Goal: Task Accomplishment & Management: Use online tool/utility

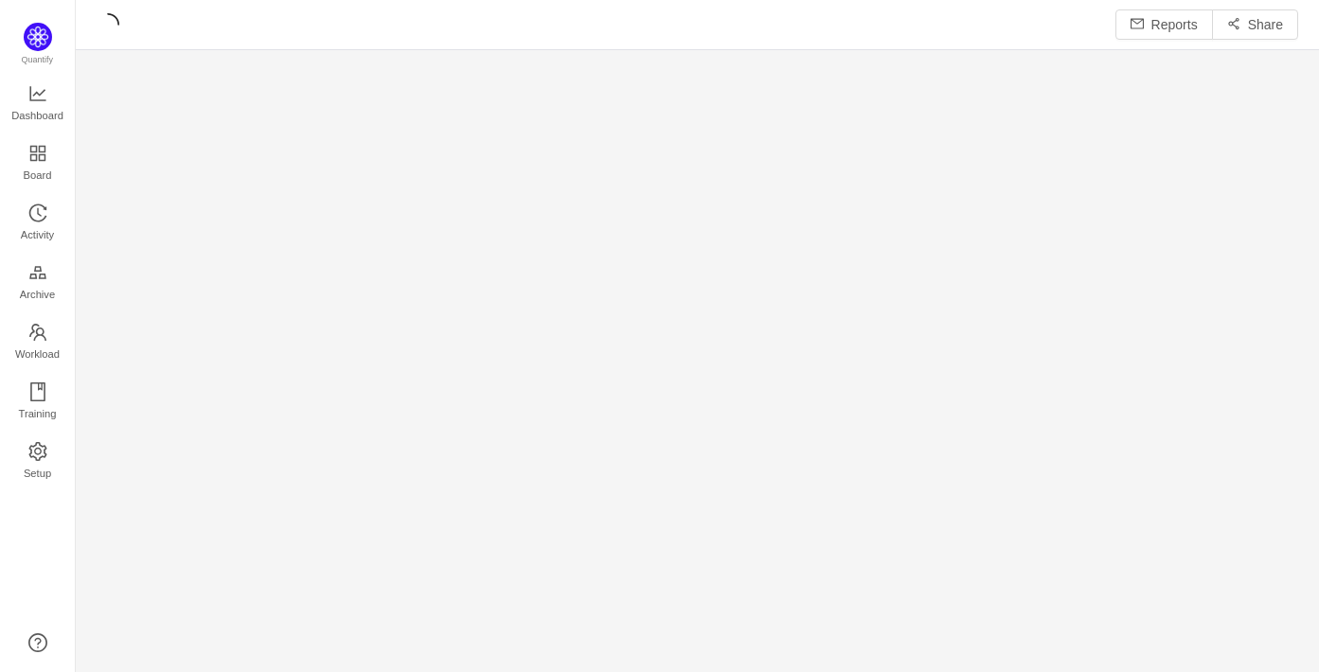
scroll to position [9, 9]
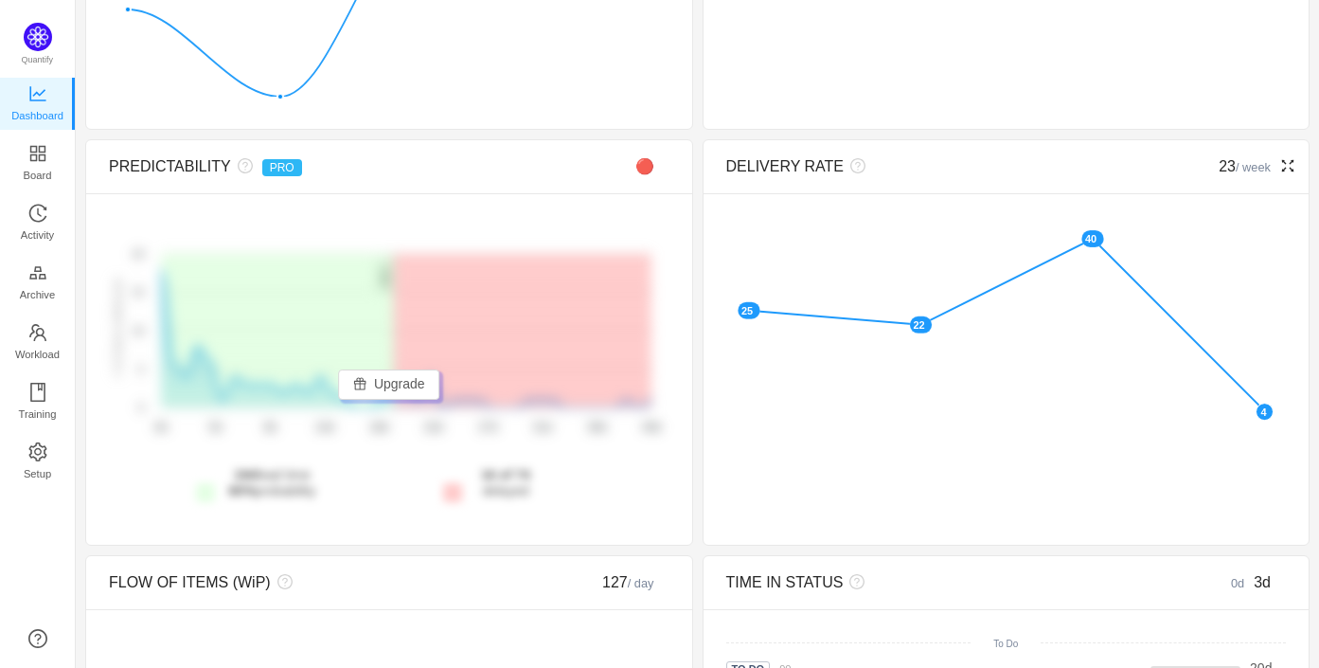
scroll to position [310, 0]
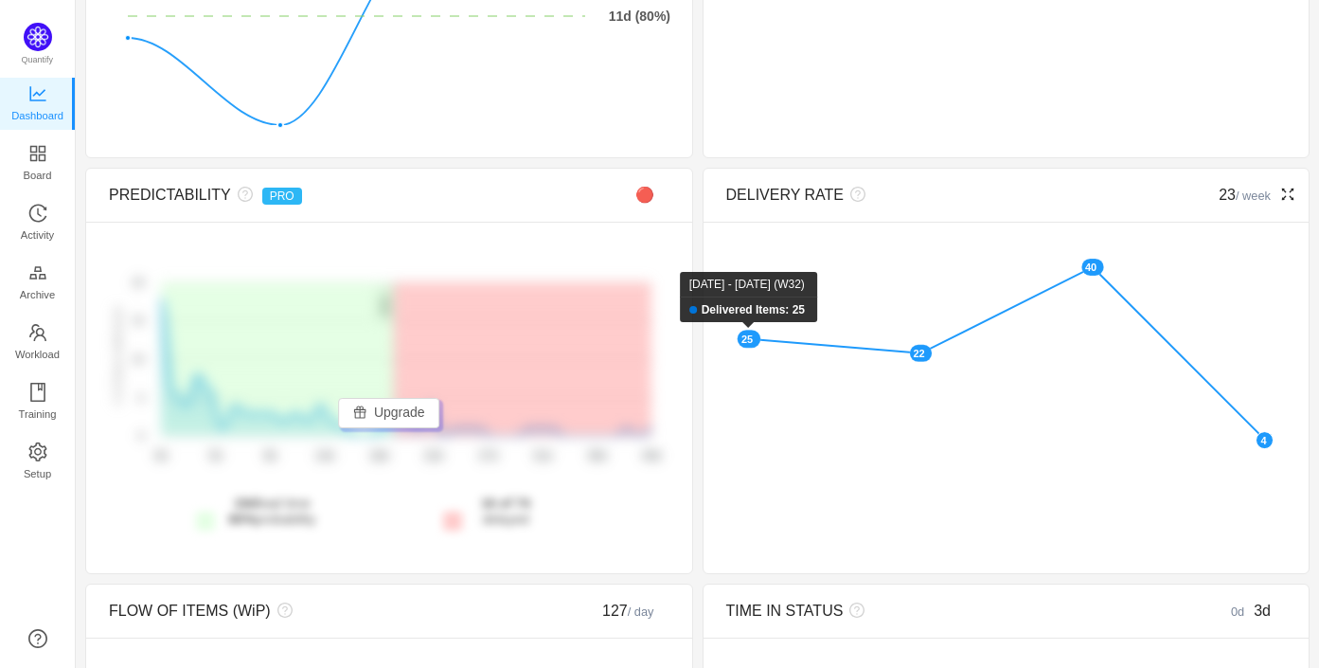
click at [749, 333] on rect at bounding box center [749, 340] width 24 height 18
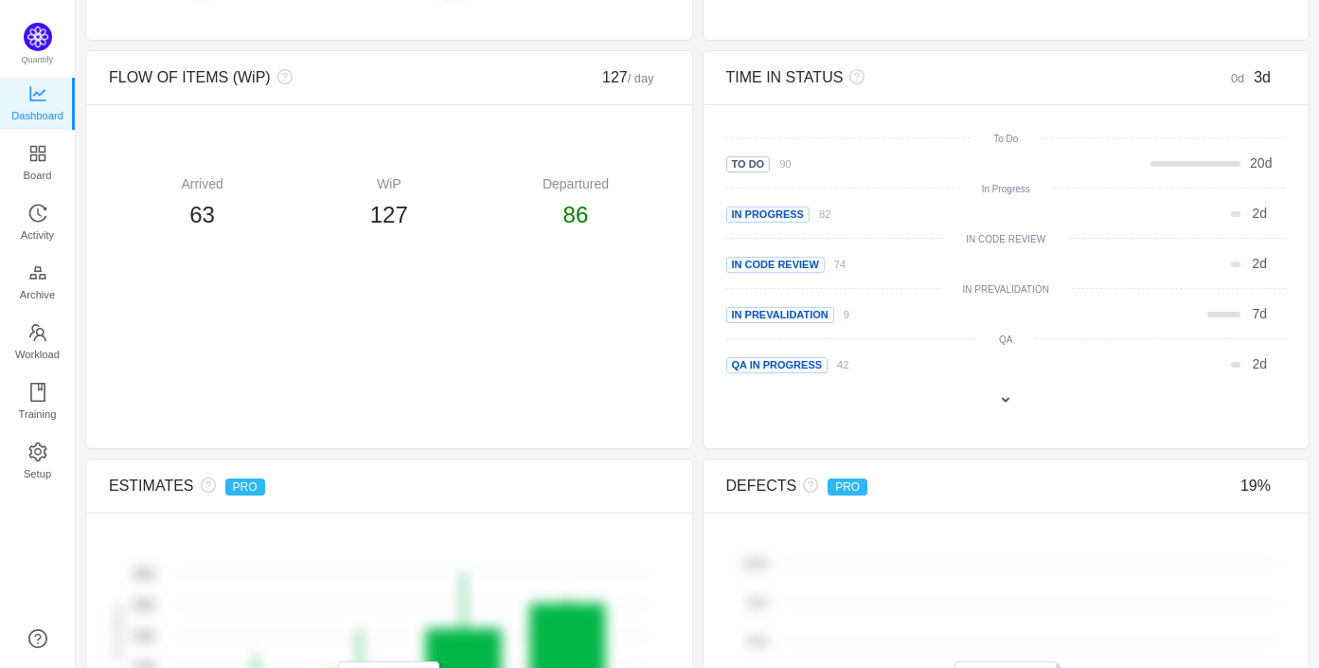
scroll to position [883, 0]
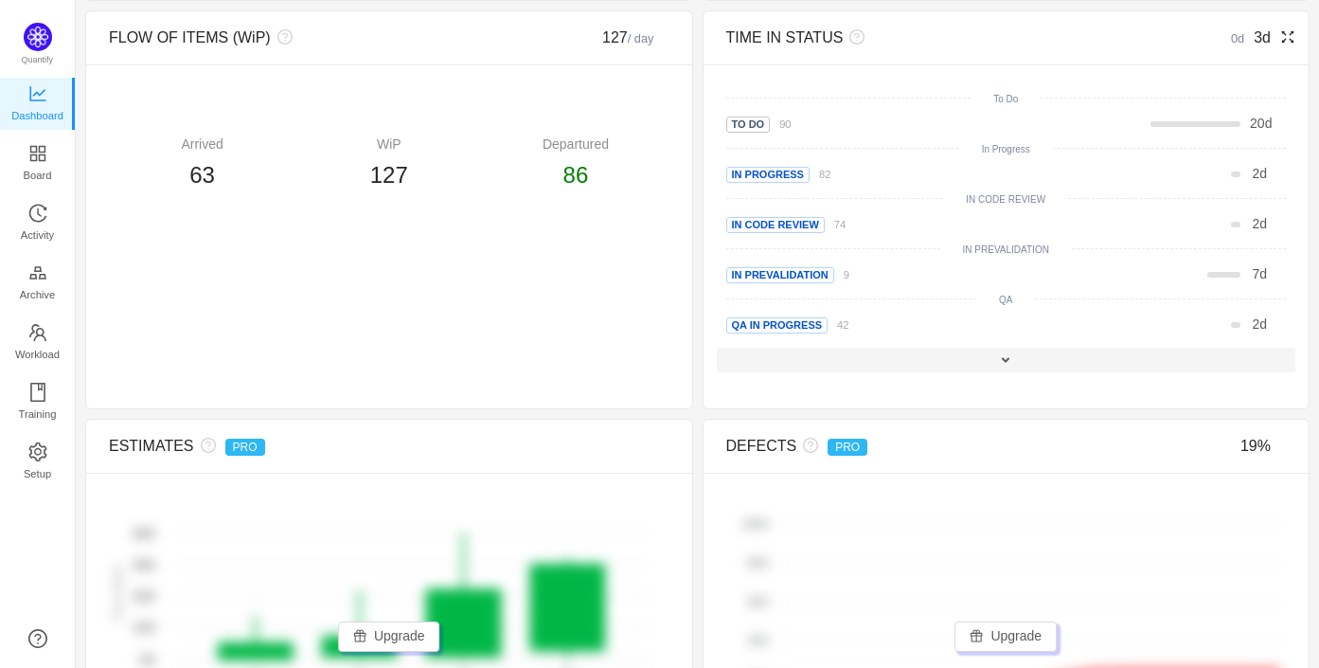
click at [1005, 355] on span at bounding box center [1005, 359] width 15 height 15
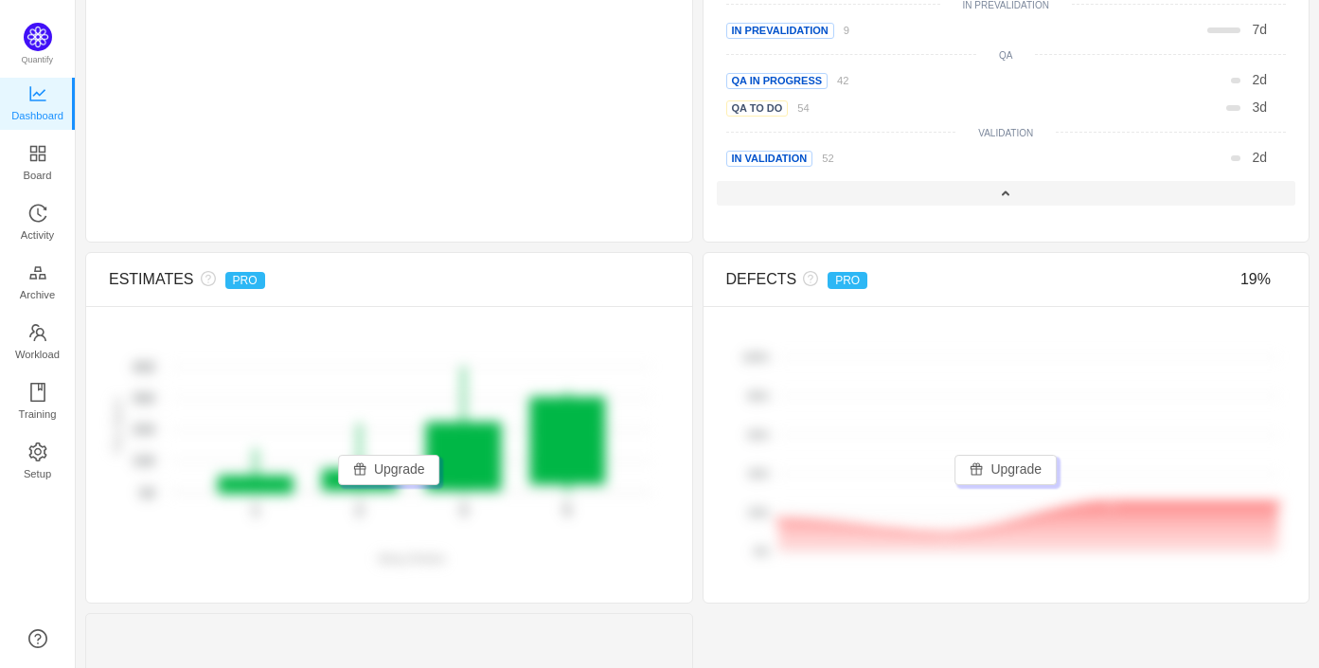
scroll to position [1146, 0]
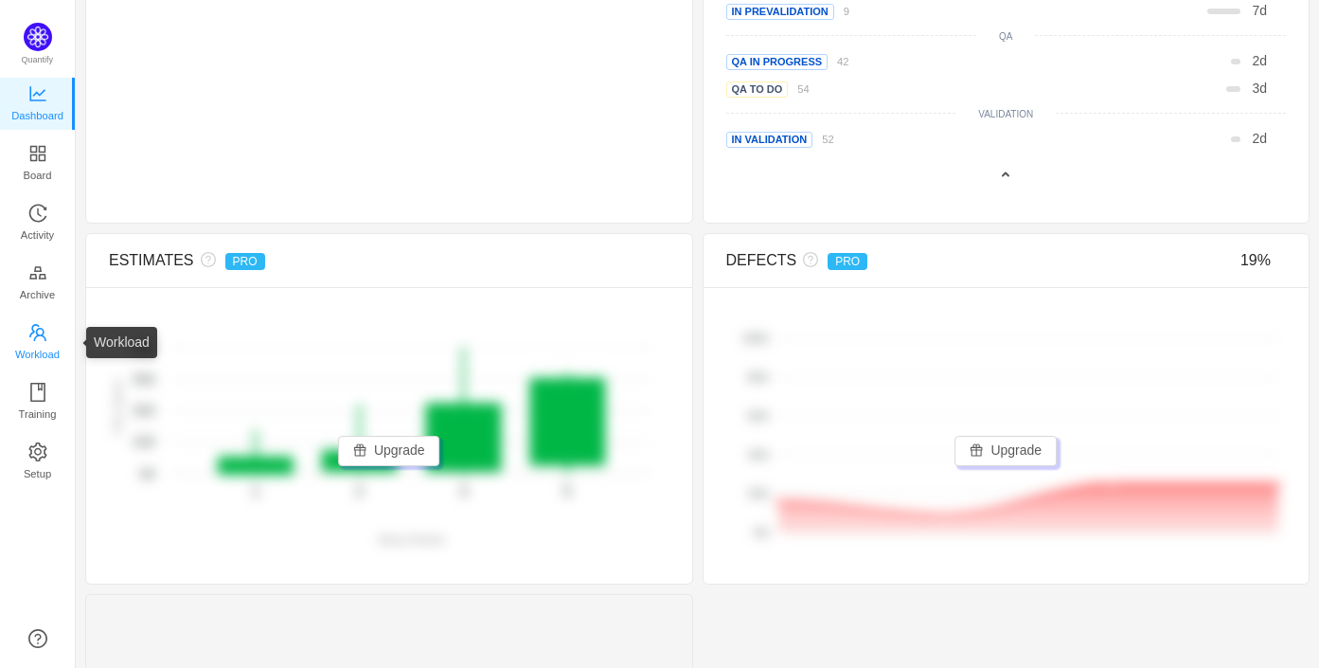
click at [45, 333] on icon "icon: team" at bounding box center [37, 332] width 19 height 19
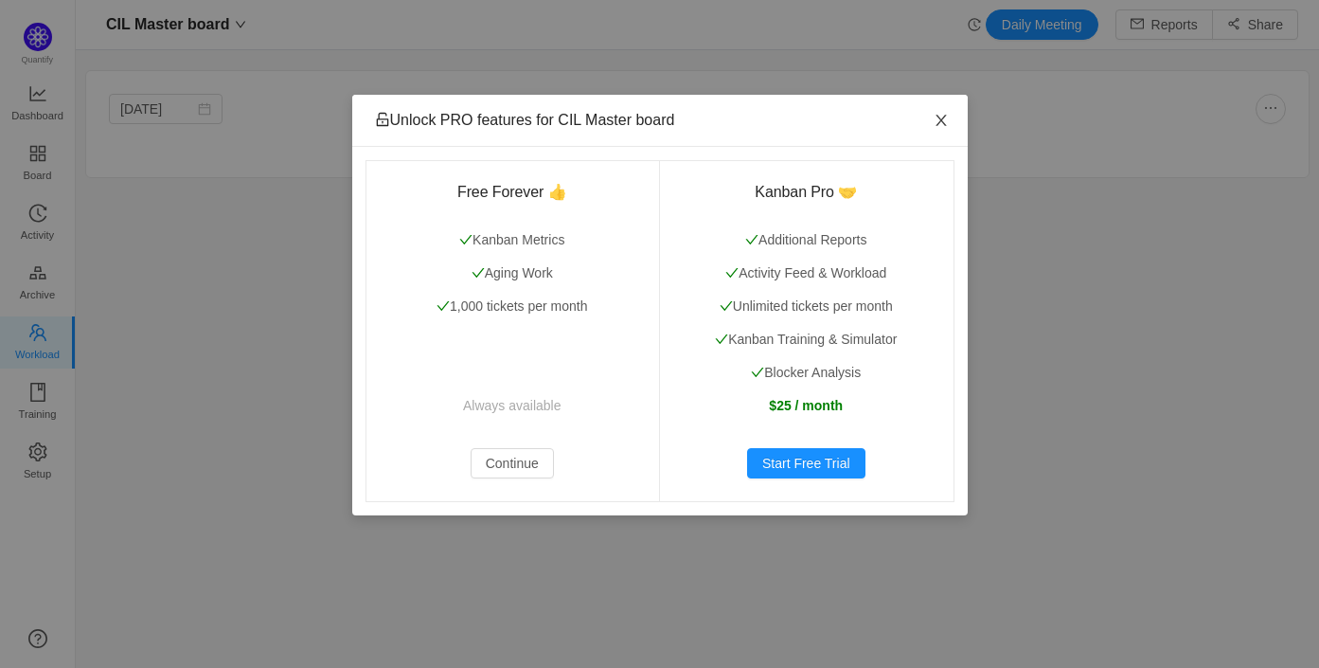
click at [938, 119] on icon "icon: close" at bounding box center [941, 120] width 15 height 15
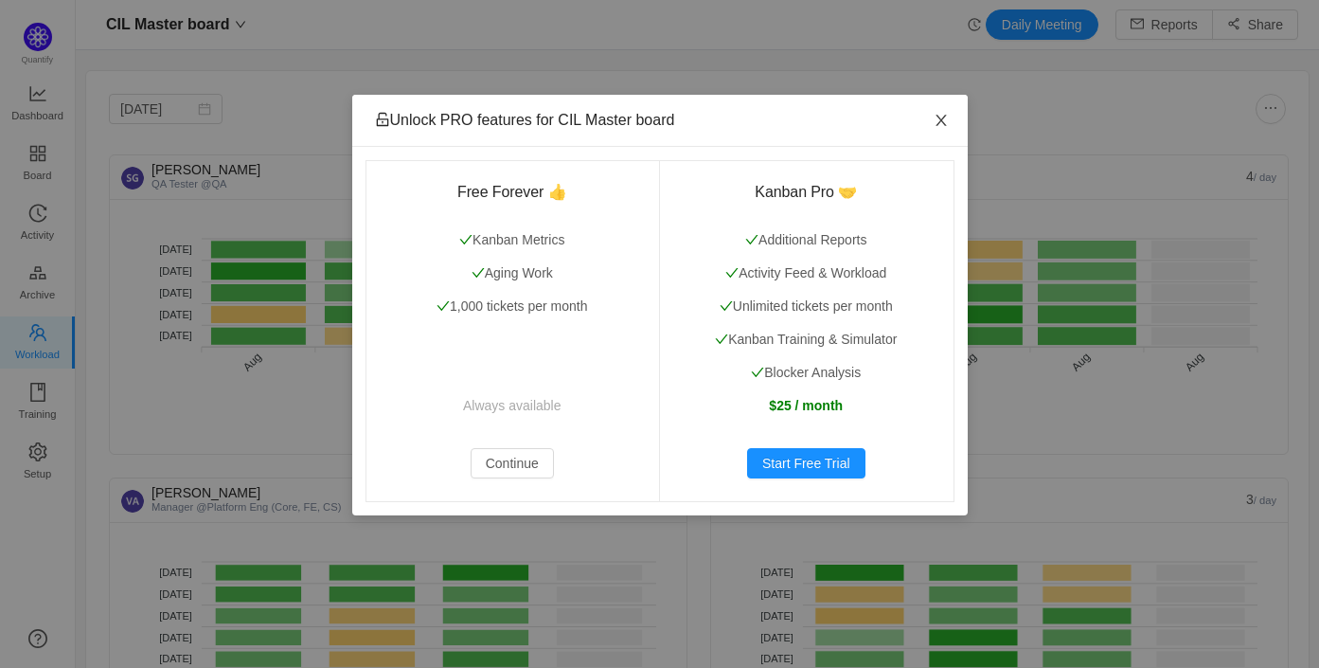
click at [936, 130] on span "Close" at bounding box center [941, 121] width 53 height 53
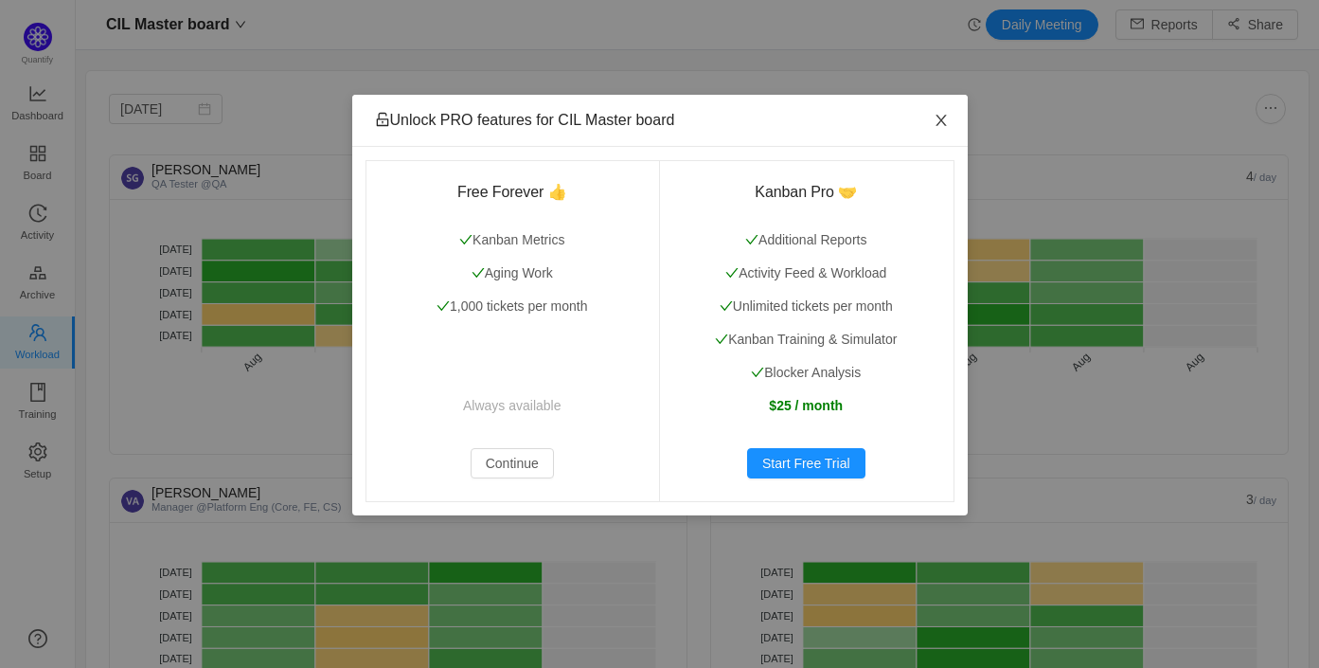
click at [943, 116] on icon "icon: close" at bounding box center [941, 120] width 15 height 15
click at [946, 130] on span "Close" at bounding box center [941, 121] width 53 height 53
click at [484, 454] on button "Continue" at bounding box center [512, 463] width 83 height 30
click at [482, 106] on div "Unlock PRO features for CIL Master board" at bounding box center [660, 121] width 616 height 52
click at [480, 215] on div "Free Forever 👍 Kanban Metrics Aging Work 1,000 tickets per month Always availab…" at bounding box center [513, 330] width 295 height 341
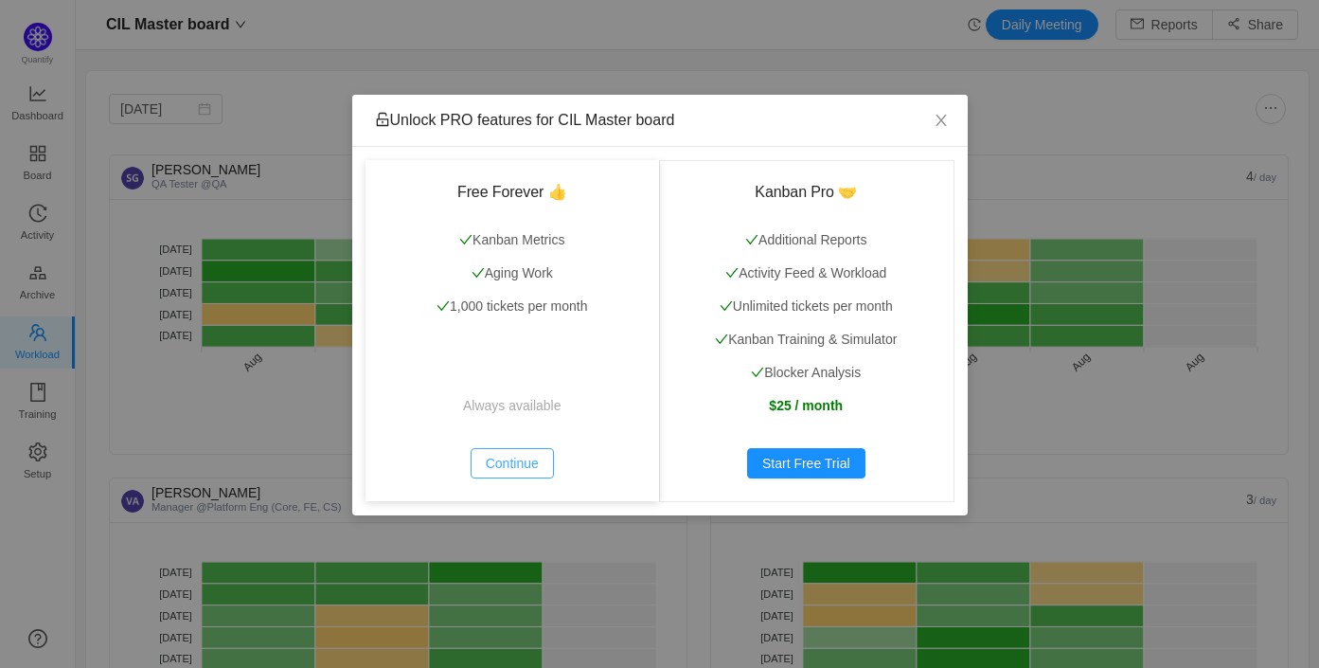
click at [516, 465] on button "Continue" at bounding box center [512, 463] width 83 height 30
click at [526, 464] on button "Continue" at bounding box center [512, 463] width 83 height 30
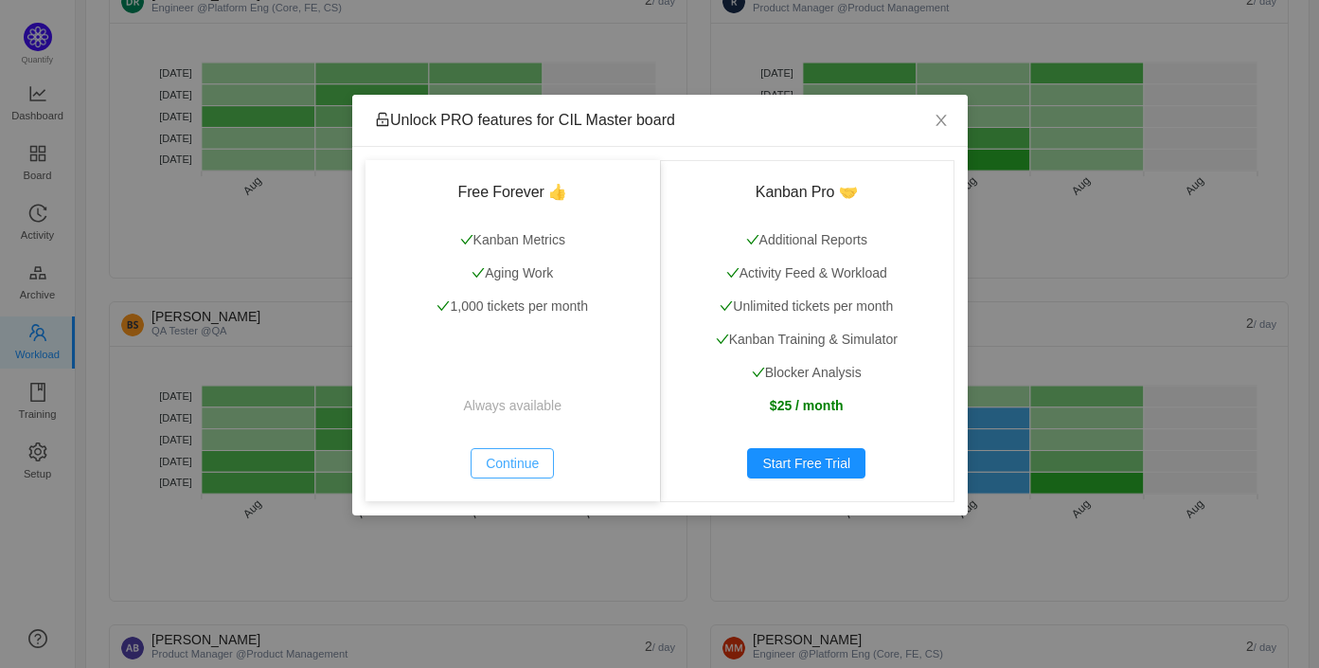
scroll to position [1569, 0]
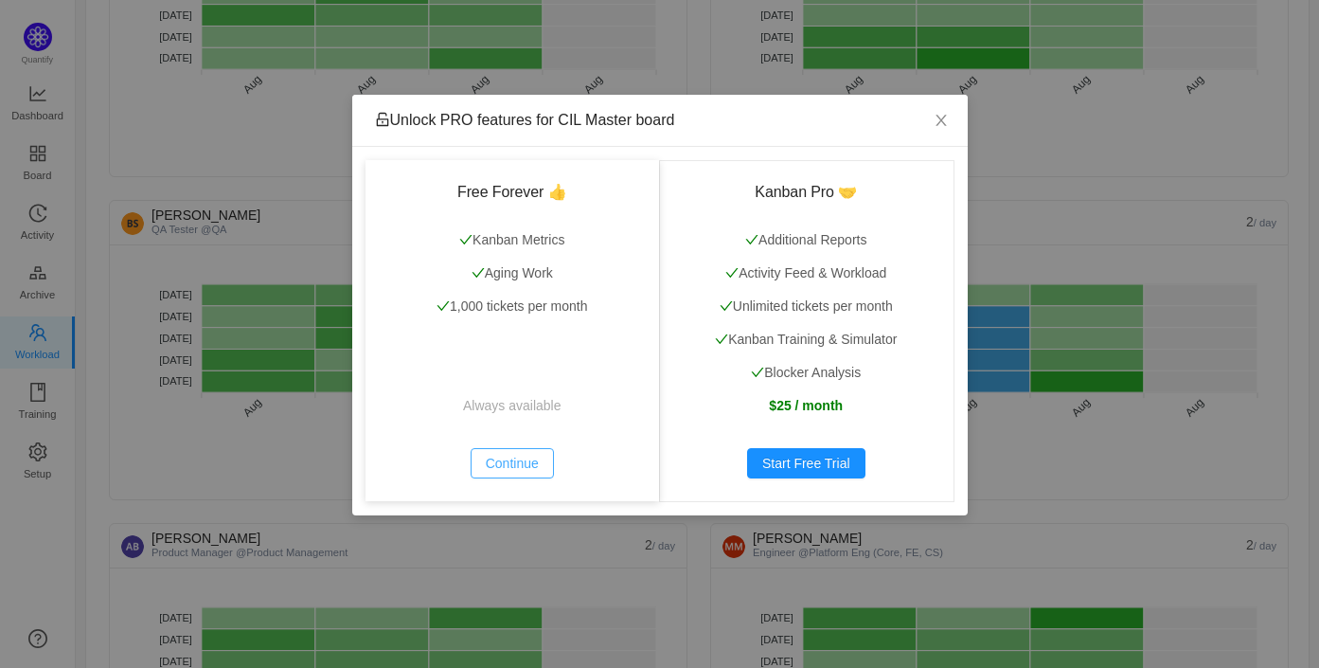
click at [526, 464] on button "Continue" at bounding box center [512, 463] width 83 height 30
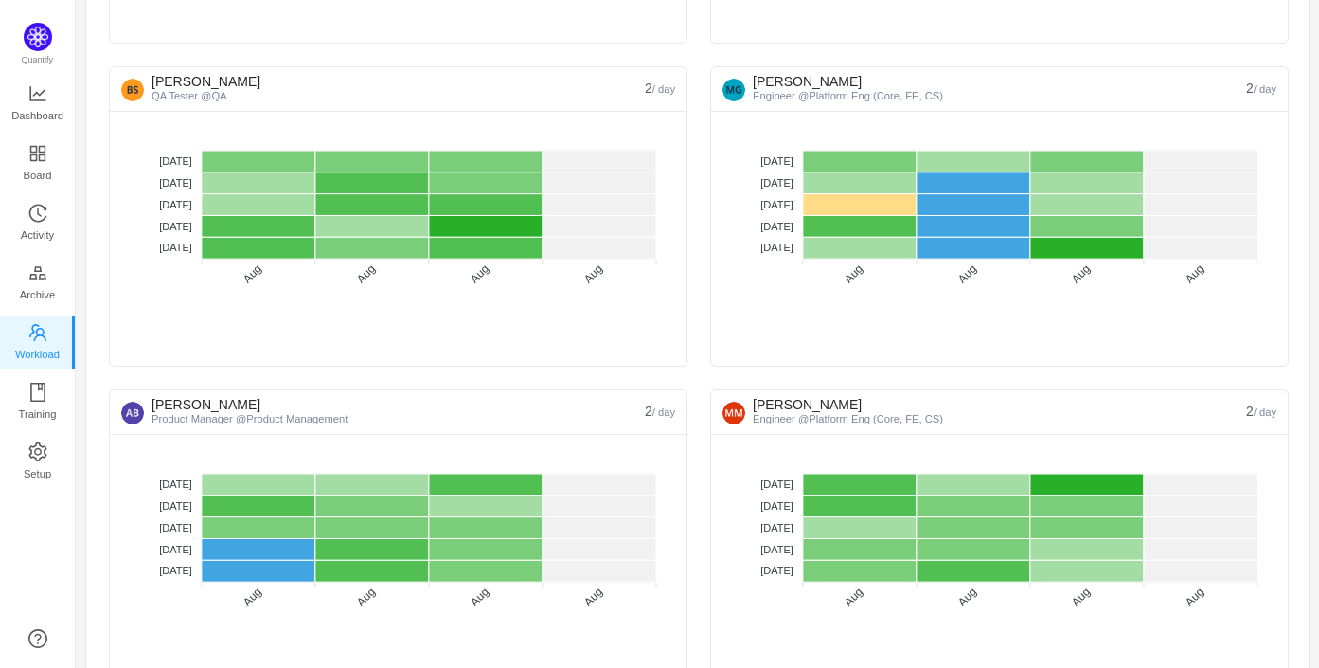
scroll to position [1705, 0]
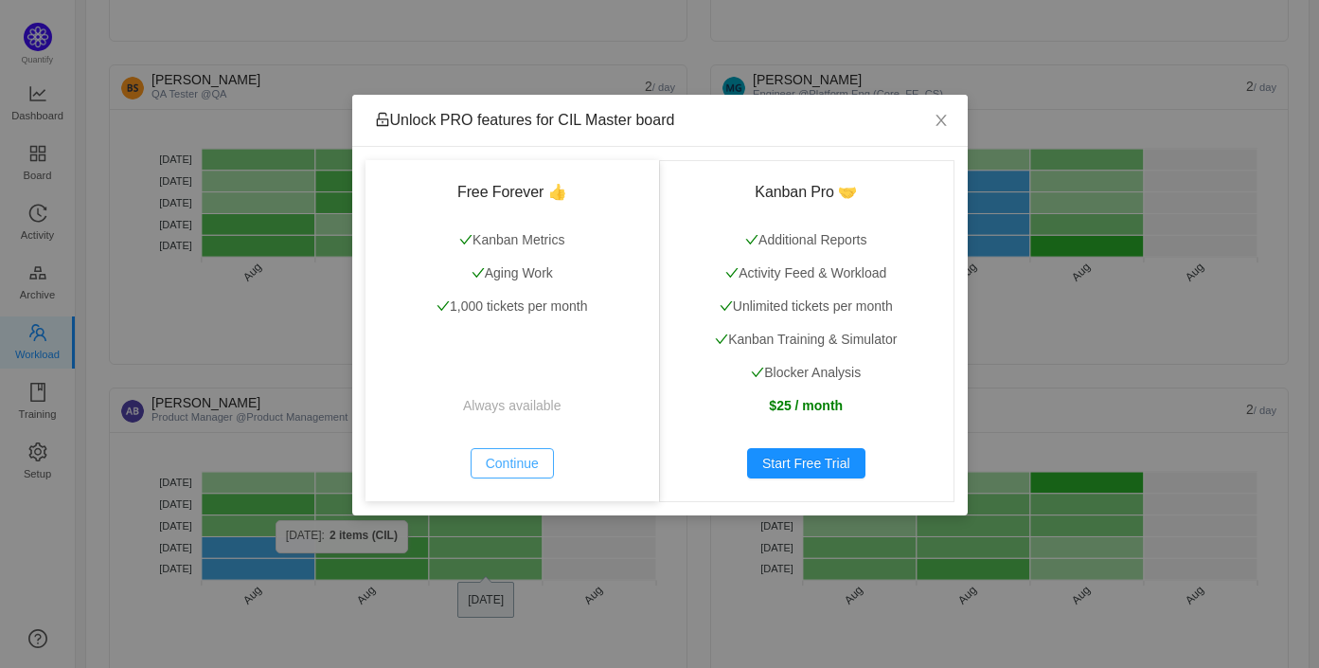
click at [477, 454] on button "Continue" at bounding box center [512, 463] width 83 height 30
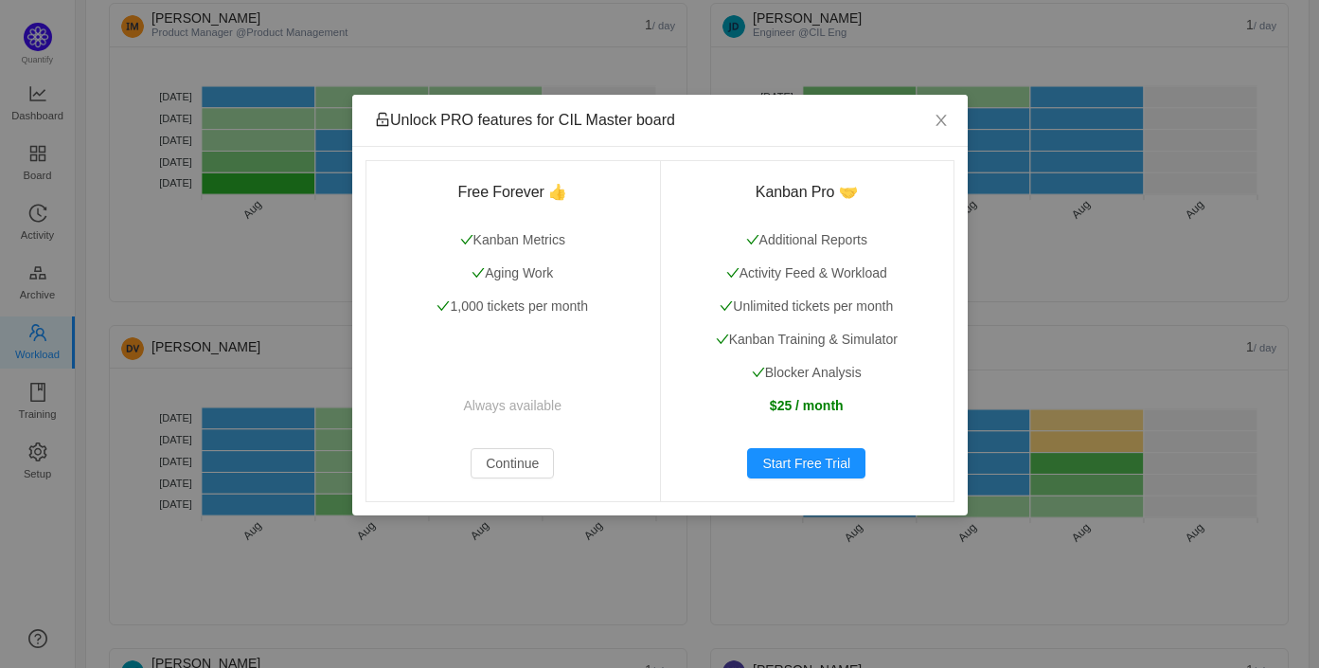
scroll to position [2798, 0]
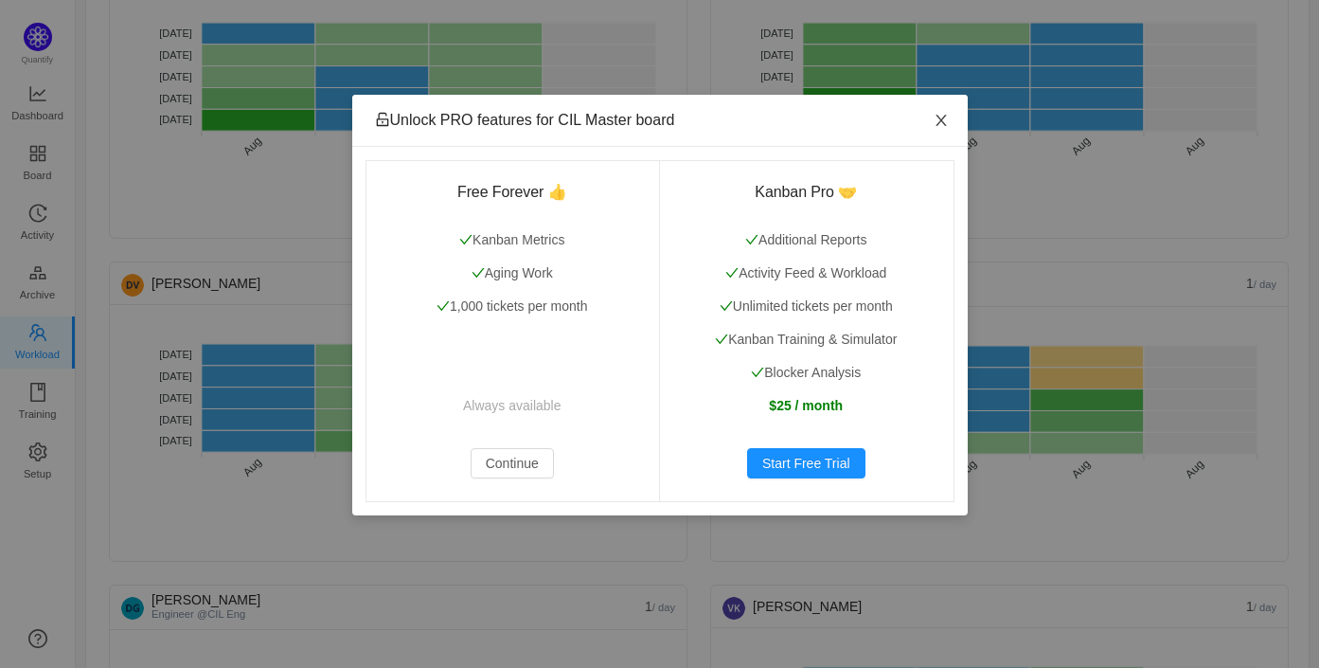
click at [948, 118] on icon "icon: close" at bounding box center [941, 120] width 15 height 15
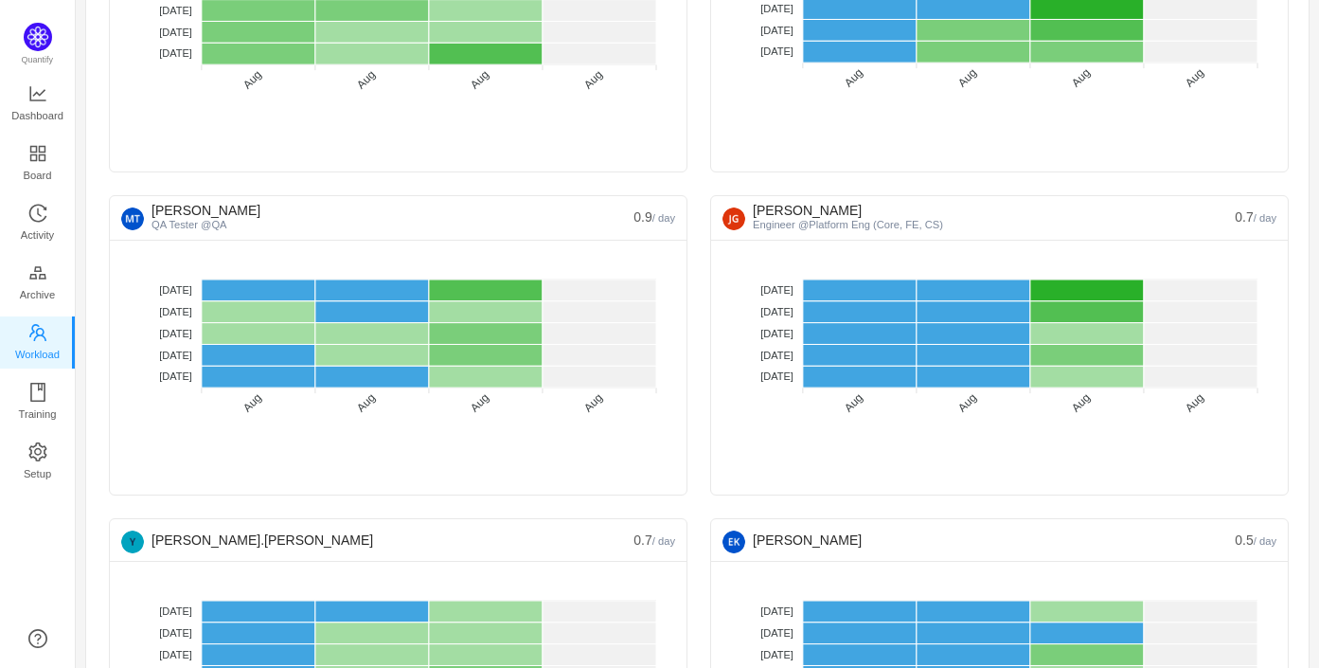
scroll to position [3581, 0]
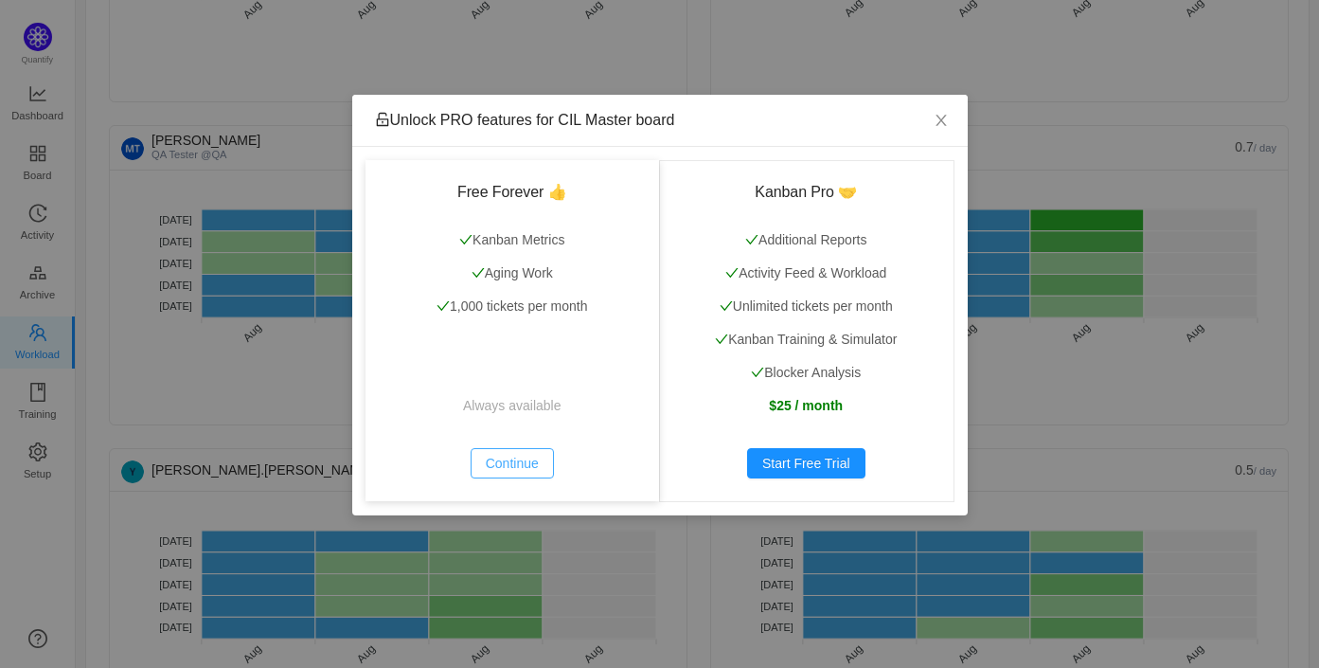
click at [533, 454] on button "Continue" at bounding box center [512, 463] width 83 height 30
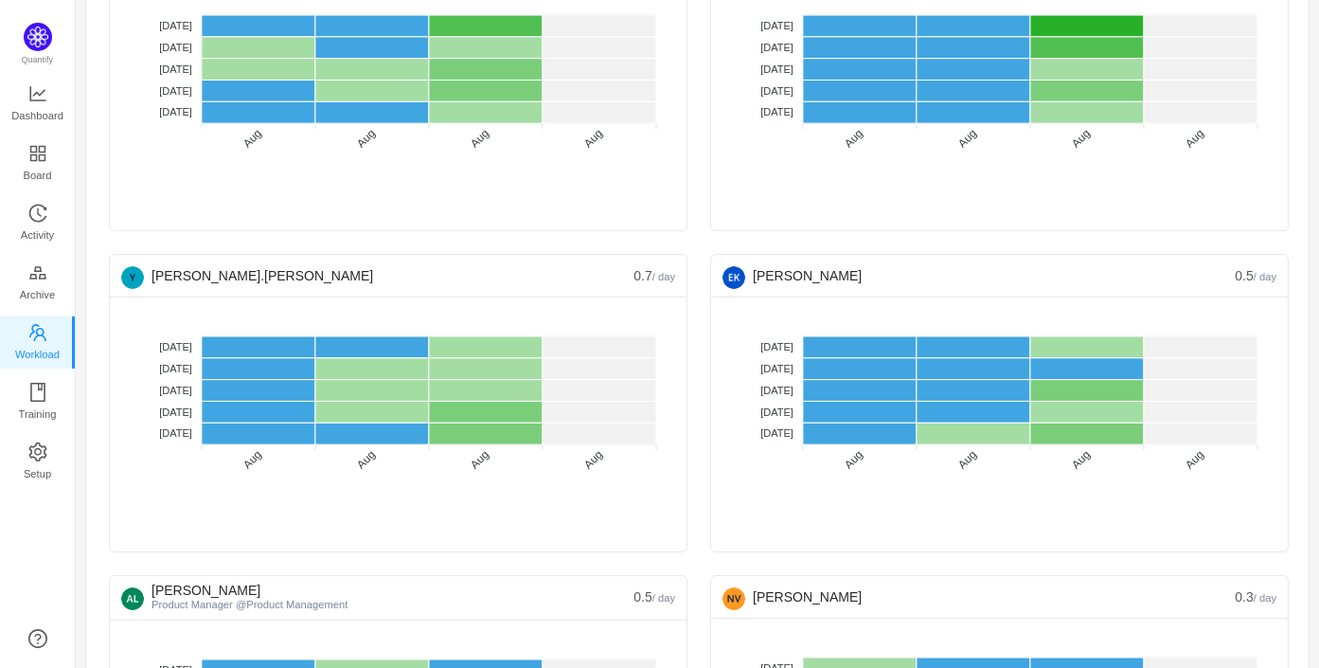
scroll to position [3874, 0]
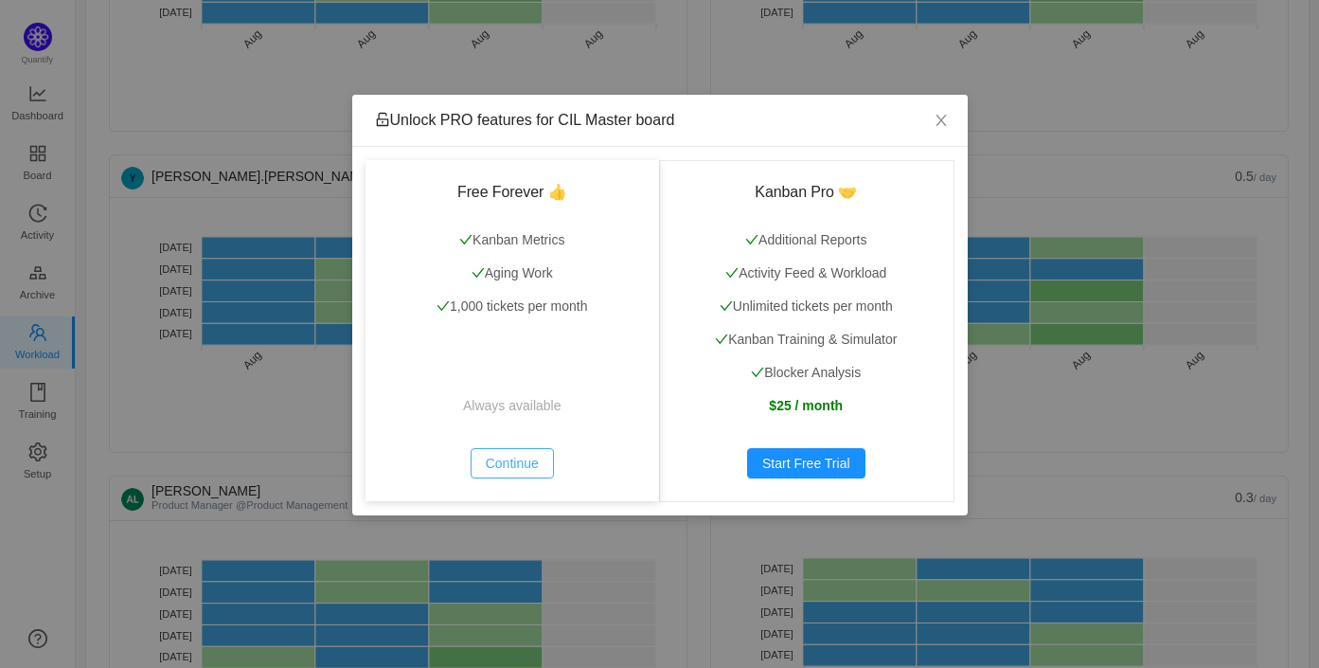
click at [520, 457] on button "Continue" at bounding box center [512, 463] width 83 height 30
click at [504, 462] on button "Continue" at bounding box center [512, 463] width 83 height 30
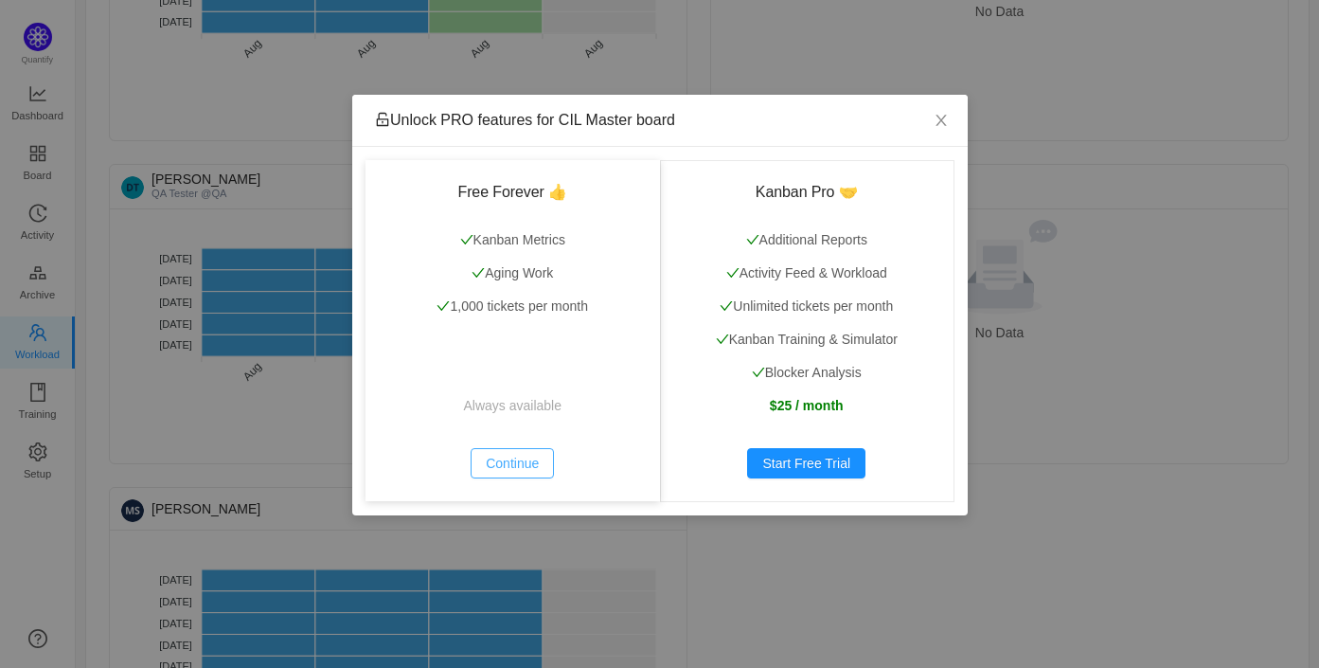
scroll to position [5280, 0]
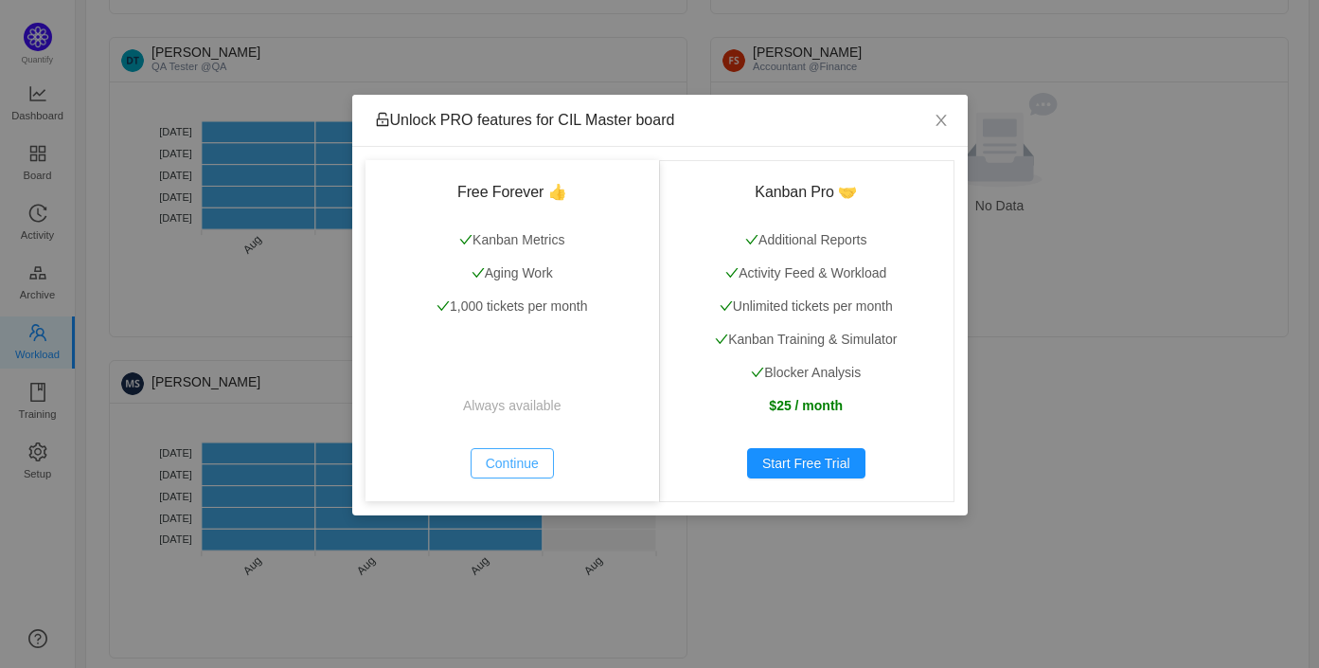
click at [504, 462] on button "Continue" at bounding box center [512, 463] width 83 height 30
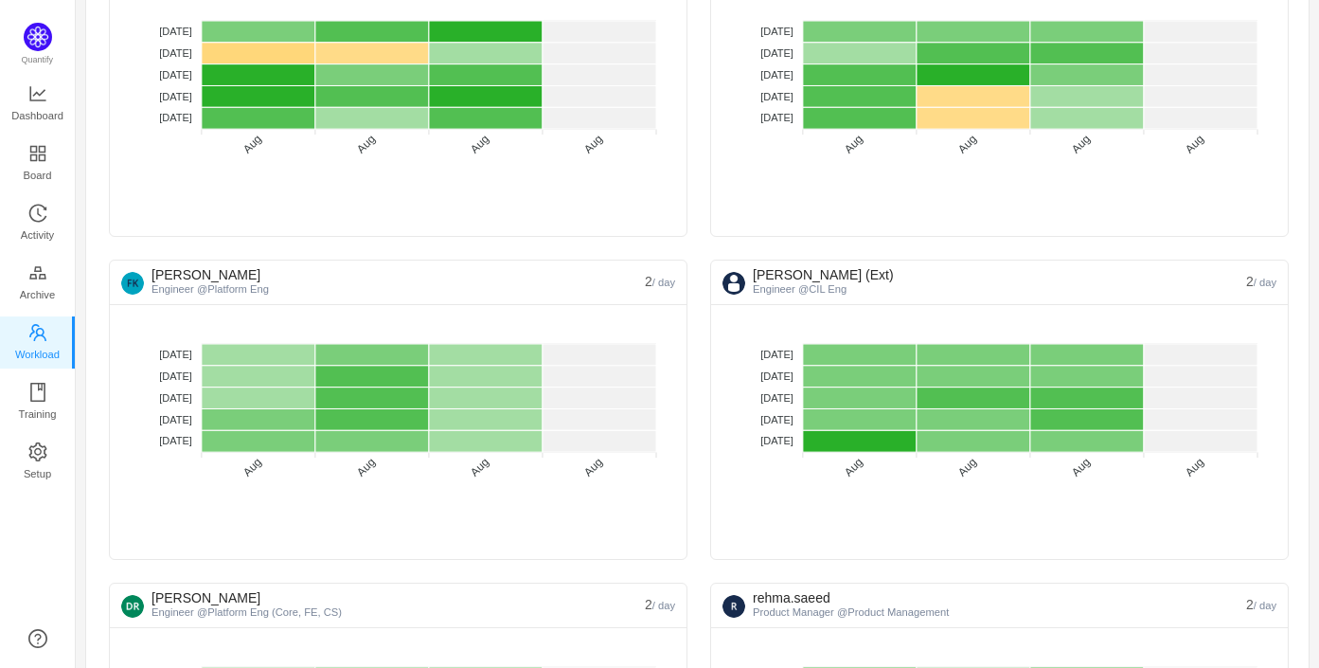
scroll to position [0, 0]
